Goal: Task Accomplishment & Management: Manage account settings

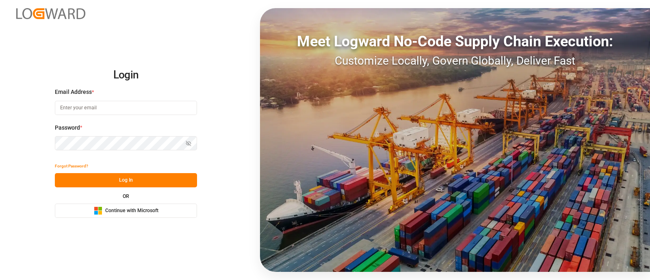
click at [166, 212] on button "Microsoft Logo Continue with Microsoft" at bounding box center [126, 211] width 142 height 14
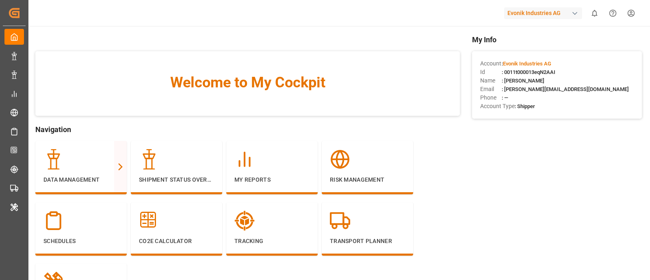
click at [552, 11] on div "Evonik Industries AG" at bounding box center [543, 13] width 78 height 12
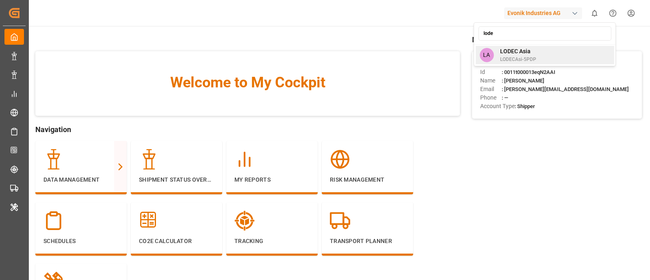
type input "lode"
click at [546, 50] on div "LA LODEC Asia LODECAsi-5PDP" at bounding box center [544, 55] width 139 height 18
